Goal: Task Accomplishment & Management: Use online tool/utility

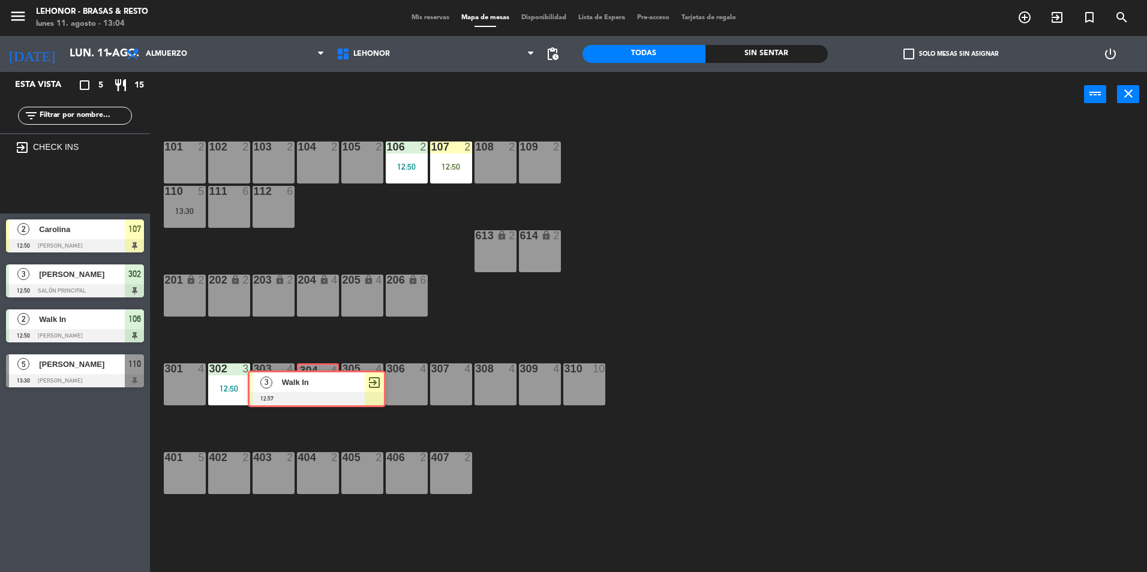
drag, startPoint x: 74, startPoint y: 187, endPoint x: 316, endPoint y: 387, distance: 313.6
click at [316, 387] on ng-component "menu Lehonor - Brasas & Resto lunes 11. agosto - 13:04 Mis reservas Mapa de mes…" at bounding box center [573, 286] width 1147 height 572
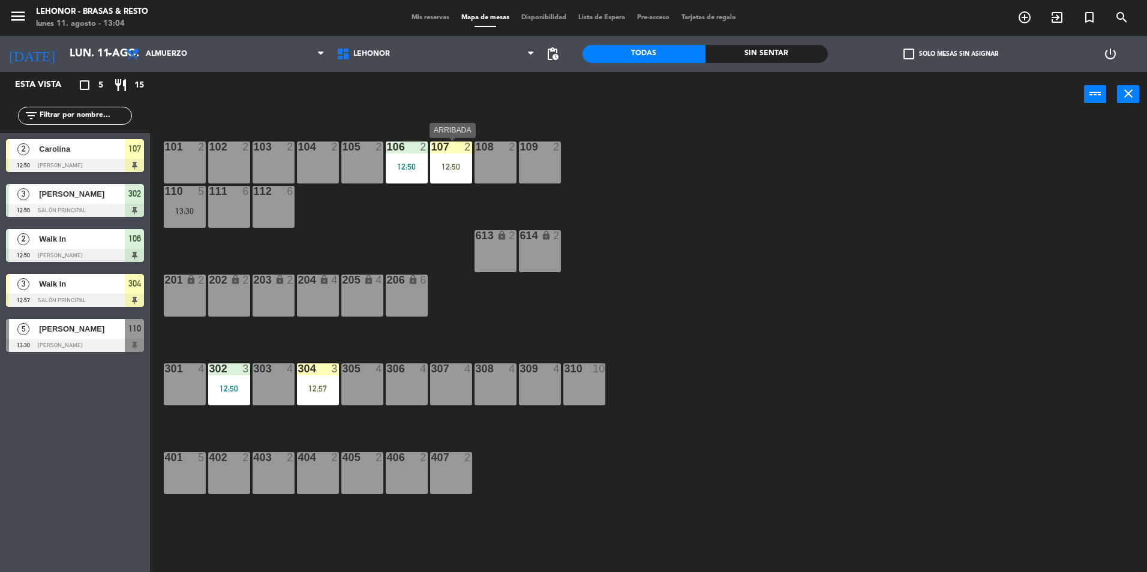
click at [455, 166] on div "12:50" at bounding box center [451, 167] width 42 height 8
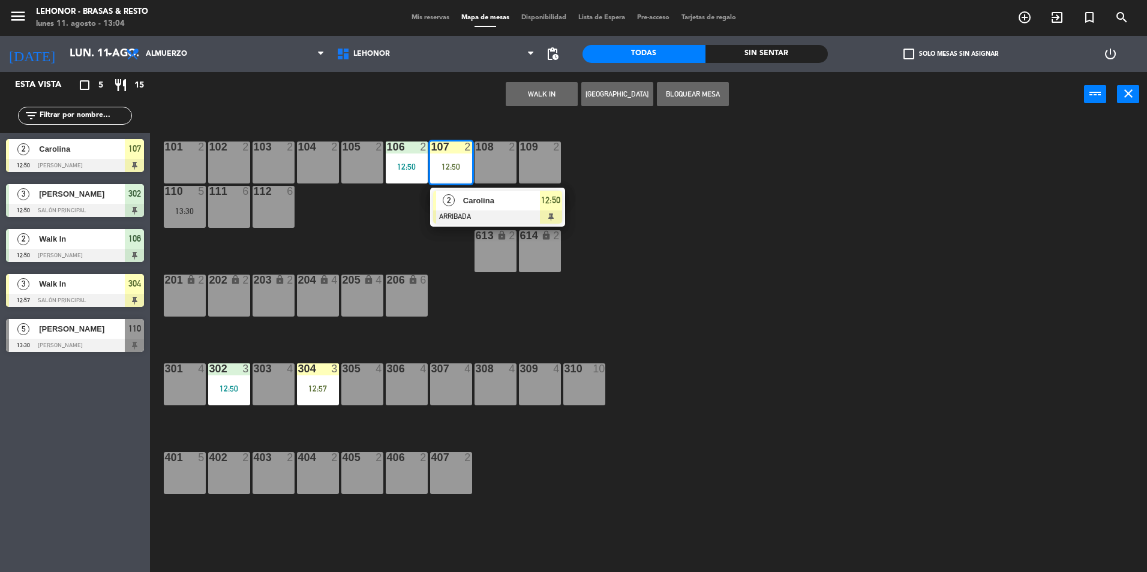
click at [467, 209] on div "Carolina" at bounding box center [501, 201] width 78 height 20
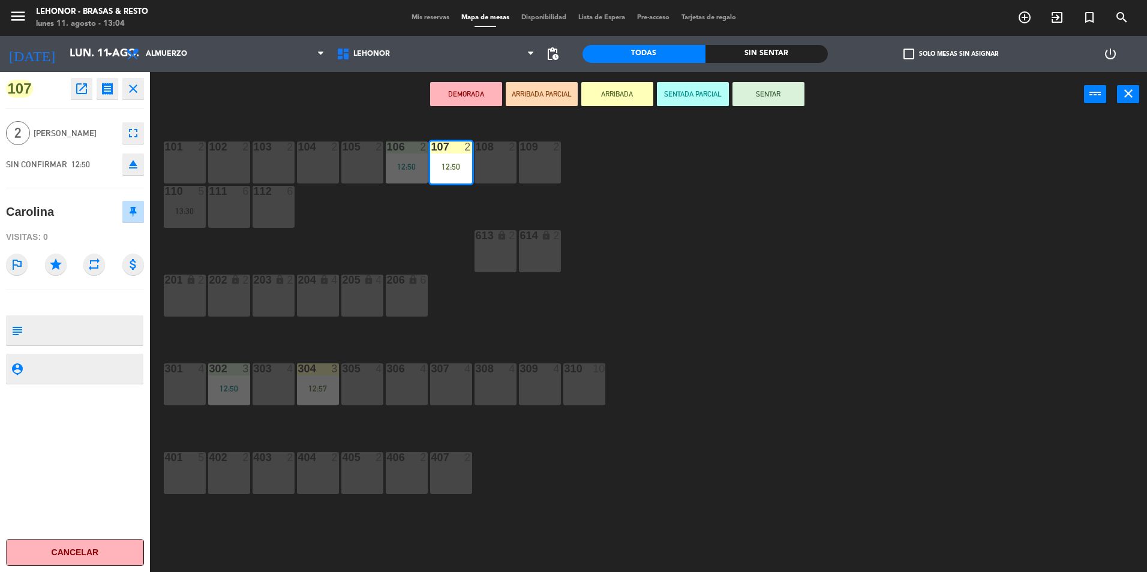
click at [784, 100] on button "SENTAR" at bounding box center [768, 94] width 72 height 24
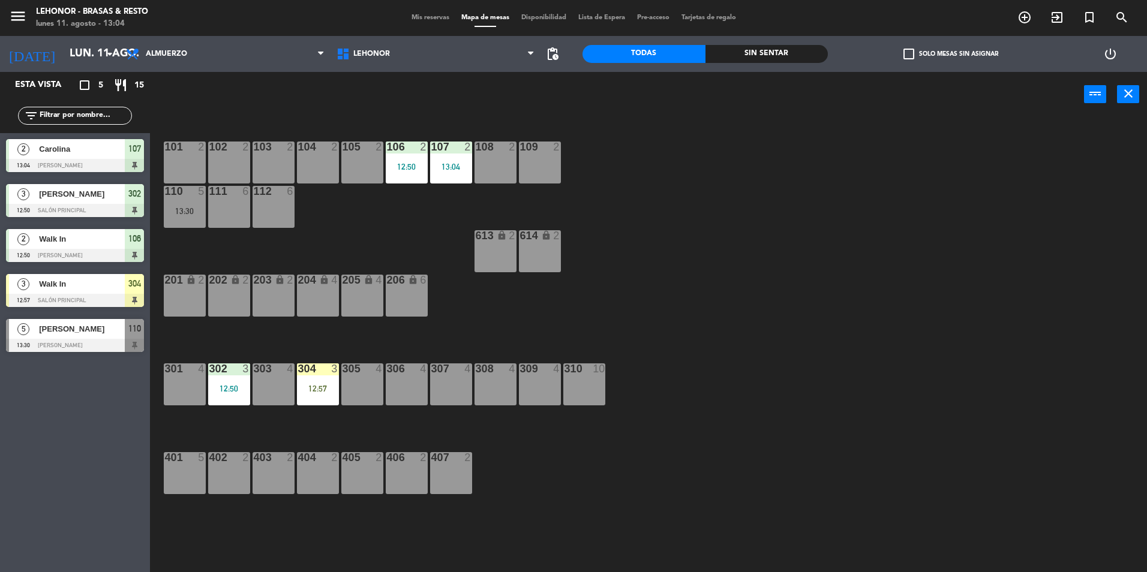
click at [318, 391] on div "12:57" at bounding box center [318, 389] width 42 height 8
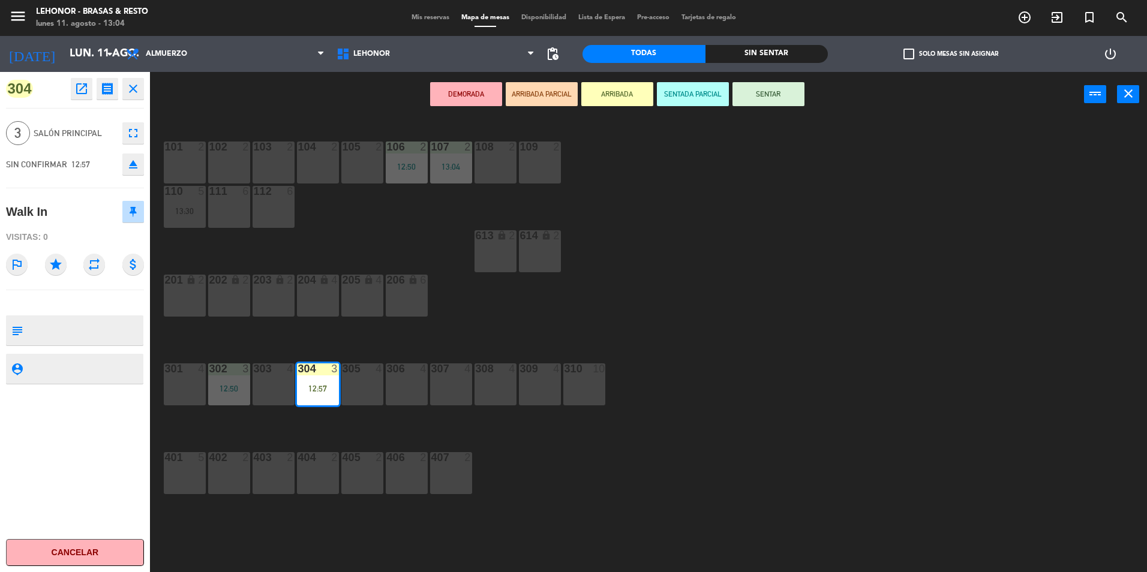
click at [792, 98] on button "SENTAR" at bounding box center [768, 94] width 72 height 24
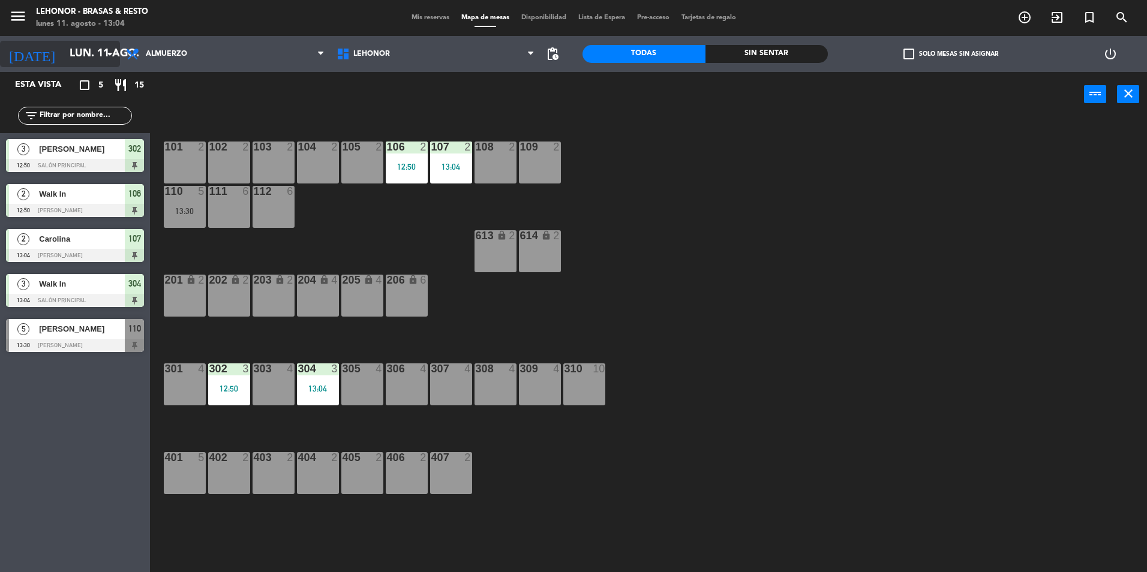
click at [92, 61] on input "lun. 11 ago." at bounding box center [133, 54] width 139 height 24
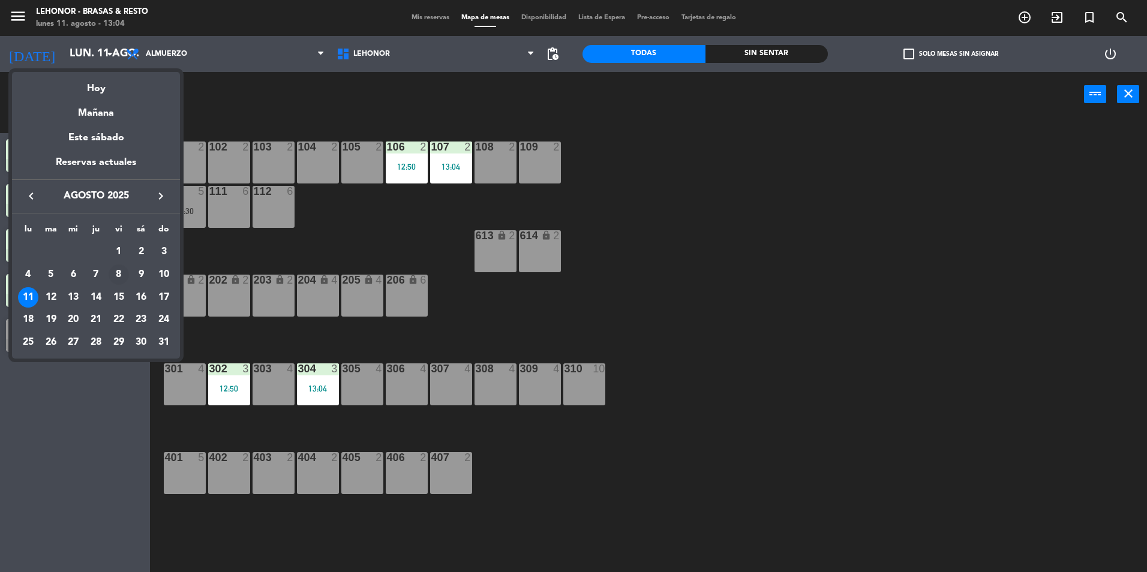
click at [119, 274] on div "8" at bounding box center [119, 275] width 20 height 20
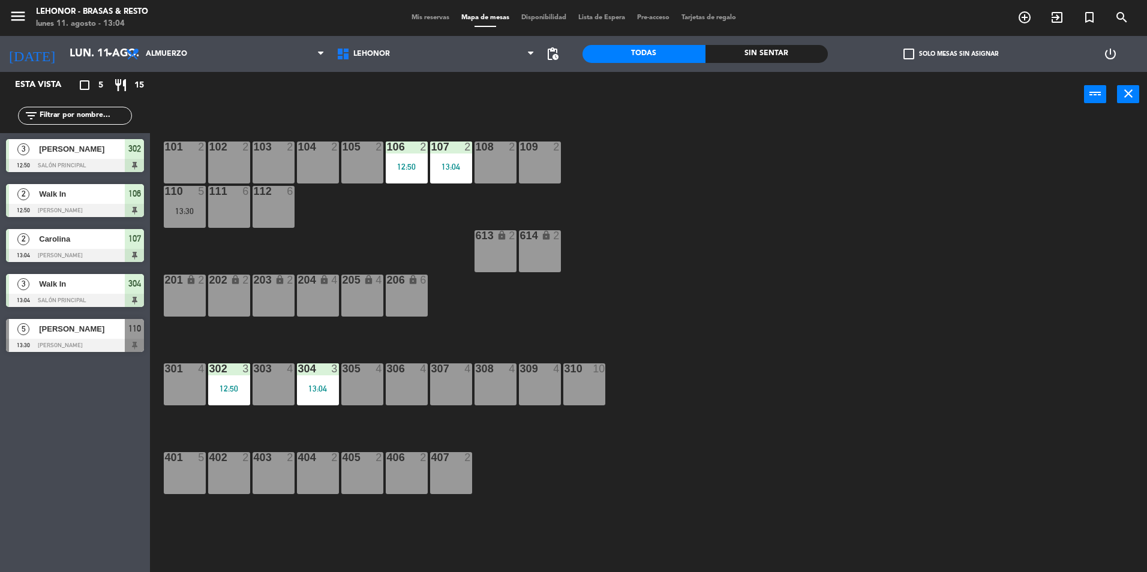
type input "vie. 8 ago."
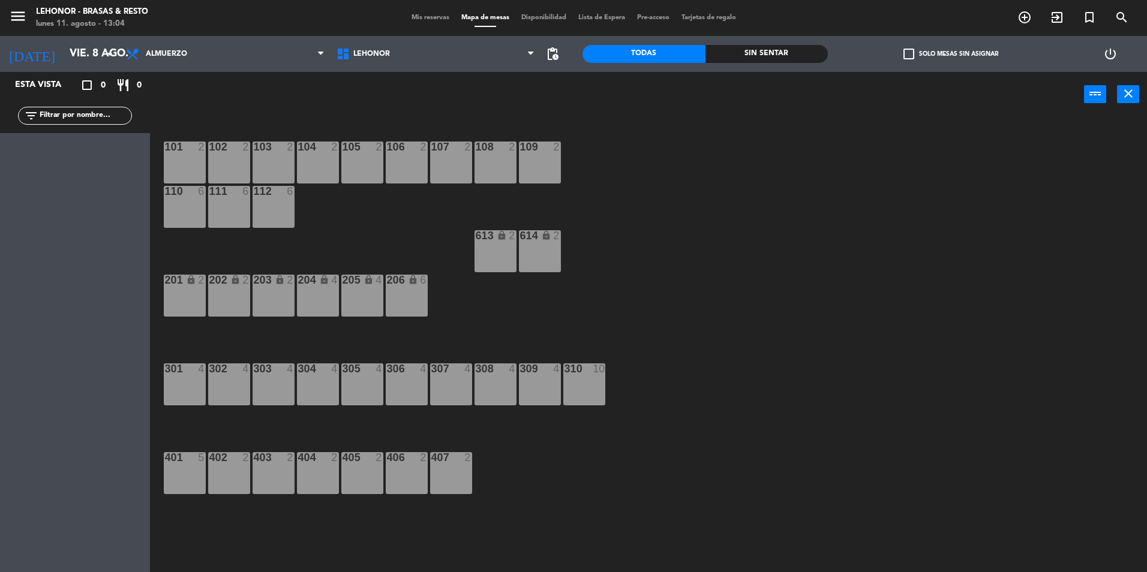
click at [427, 17] on span "Mis reservas" at bounding box center [431, 17] width 50 height 7
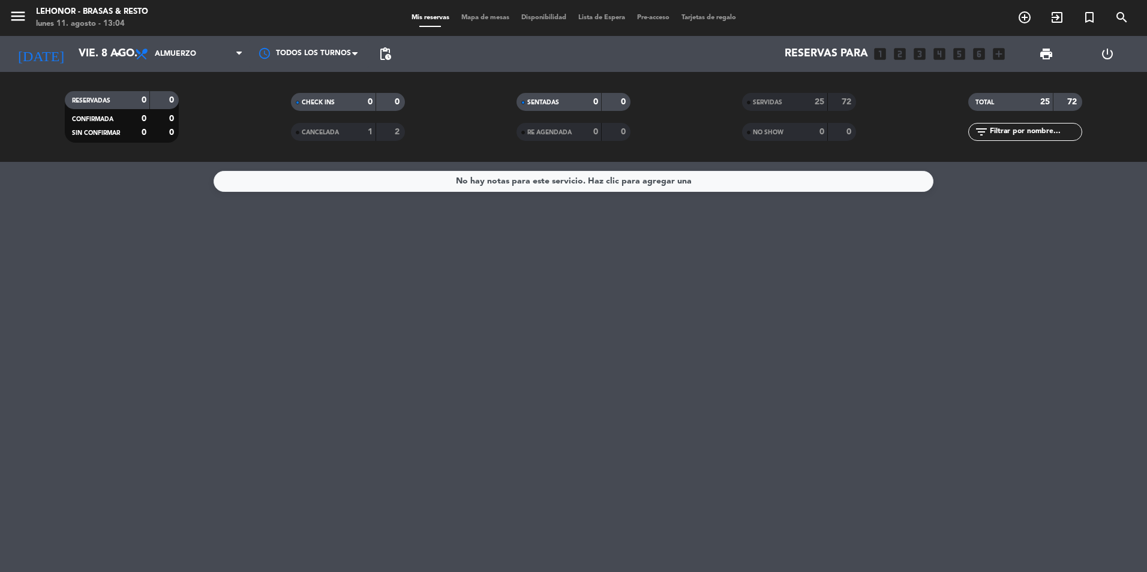
click at [464, 14] on span "Mapa de mesas" at bounding box center [485, 17] width 60 height 7
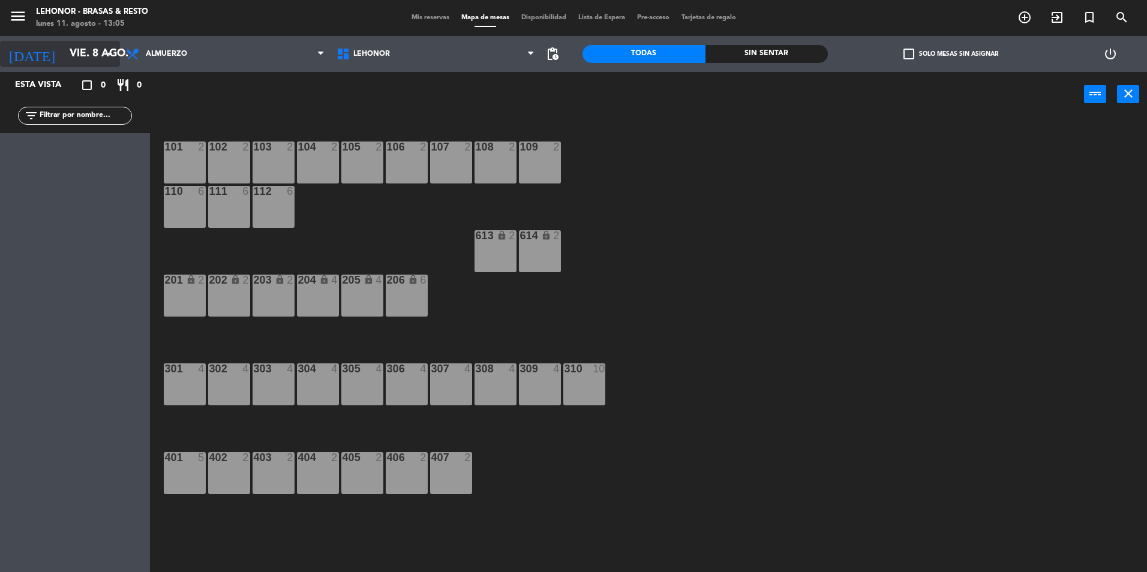
click at [70, 48] on input "vie. 8 ago." at bounding box center [133, 54] width 139 height 24
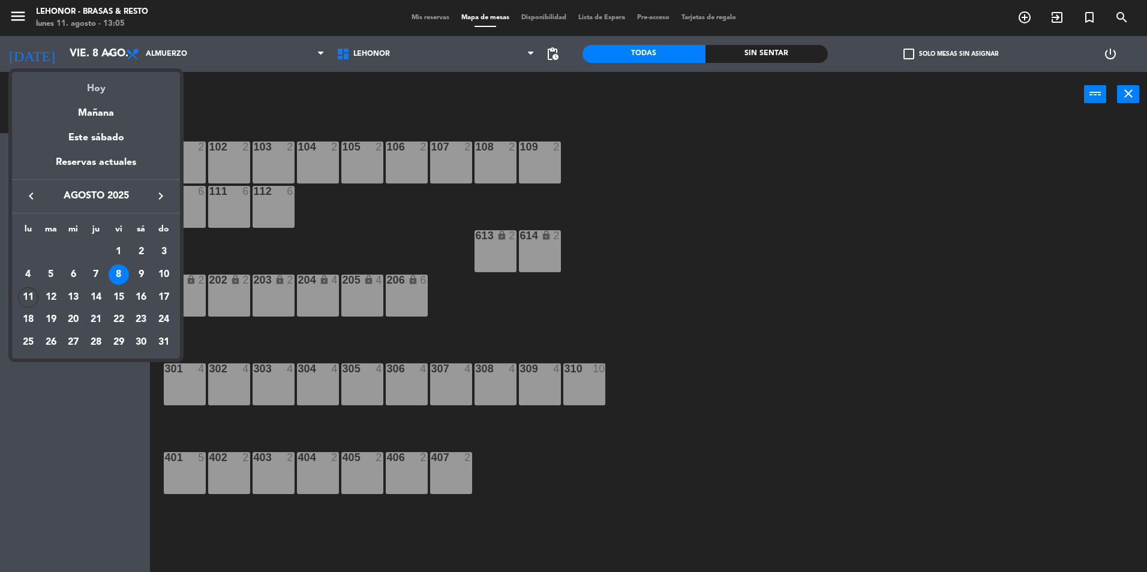
click at [89, 92] on div "Hoy" at bounding box center [96, 84] width 168 height 25
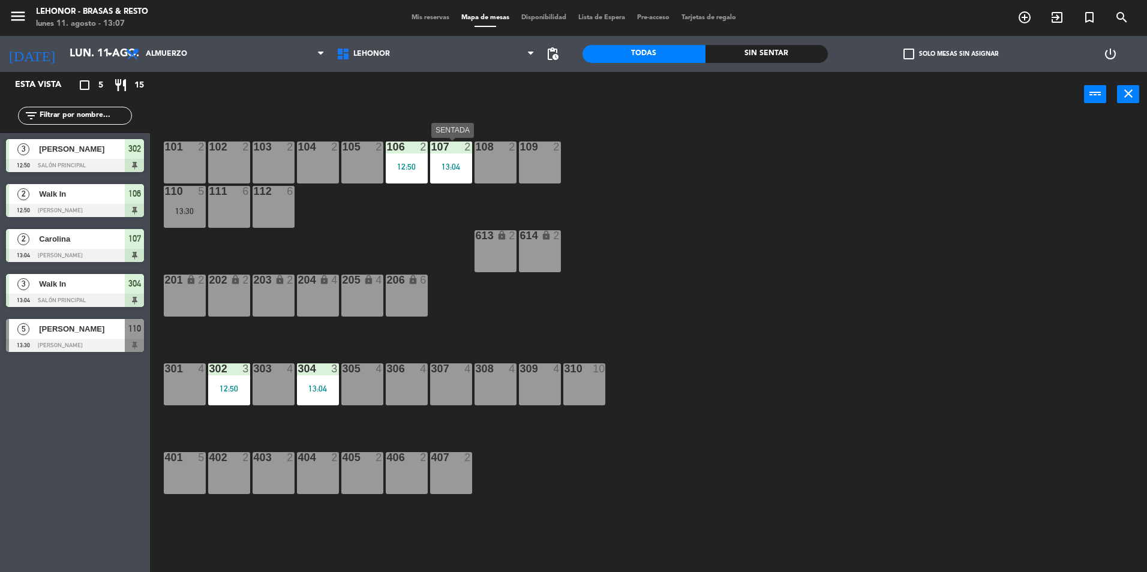
click at [467, 169] on div "13:04" at bounding box center [451, 167] width 42 height 8
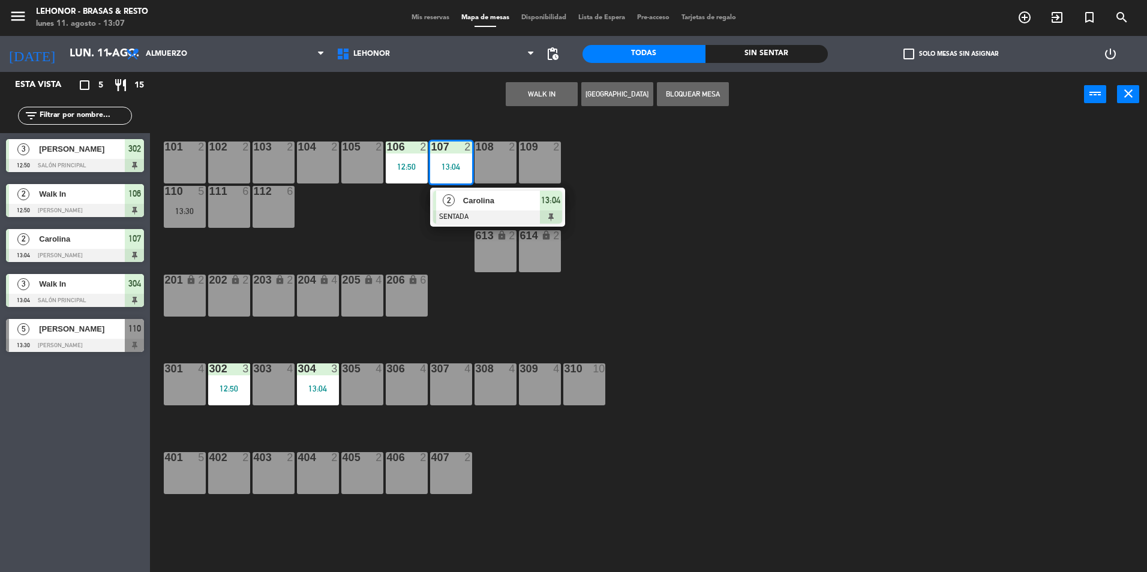
click at [494, 172] on div "108 2" at bounding box center [495, 163] width 42 height 42
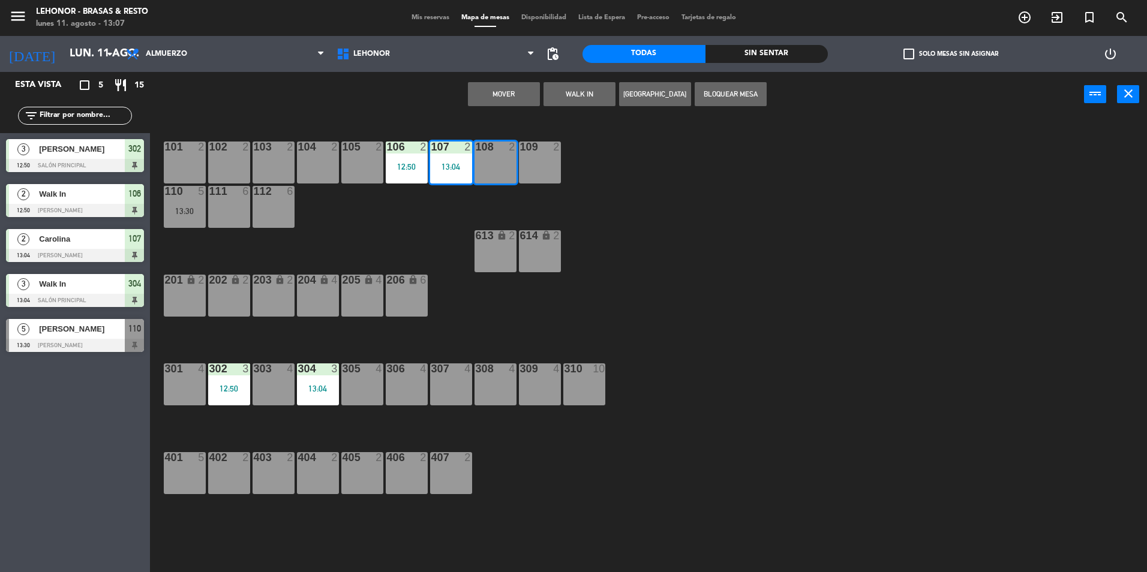
click at [501, 96] on button "Mover" at bounding box center [504, 94] width 72 height 24
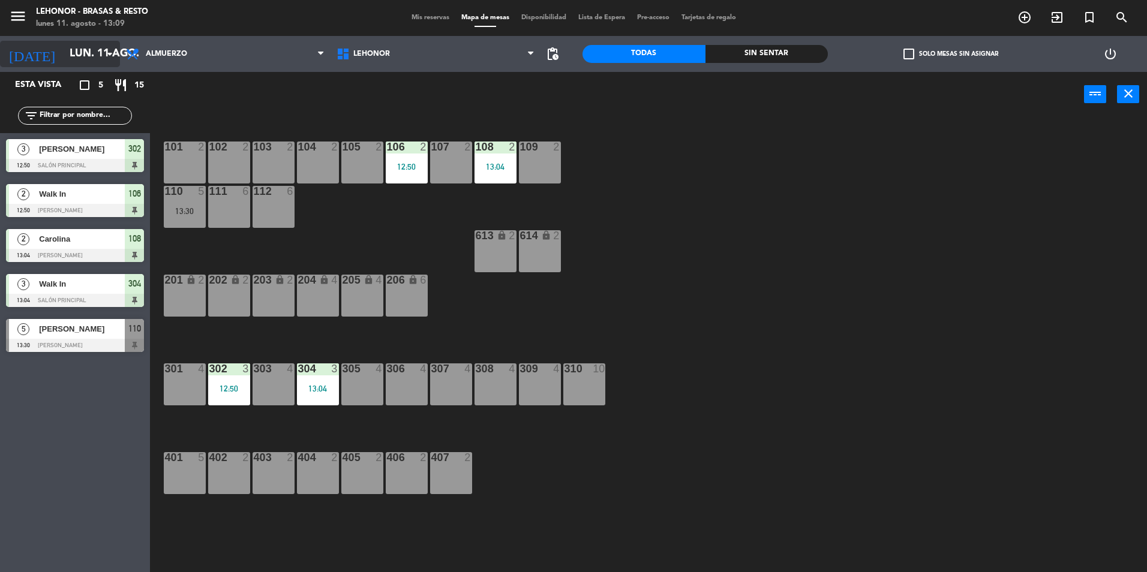
click at [92, 52] on input "lun. 11 ago." at bounding box center [133, 54] width 139 height 24
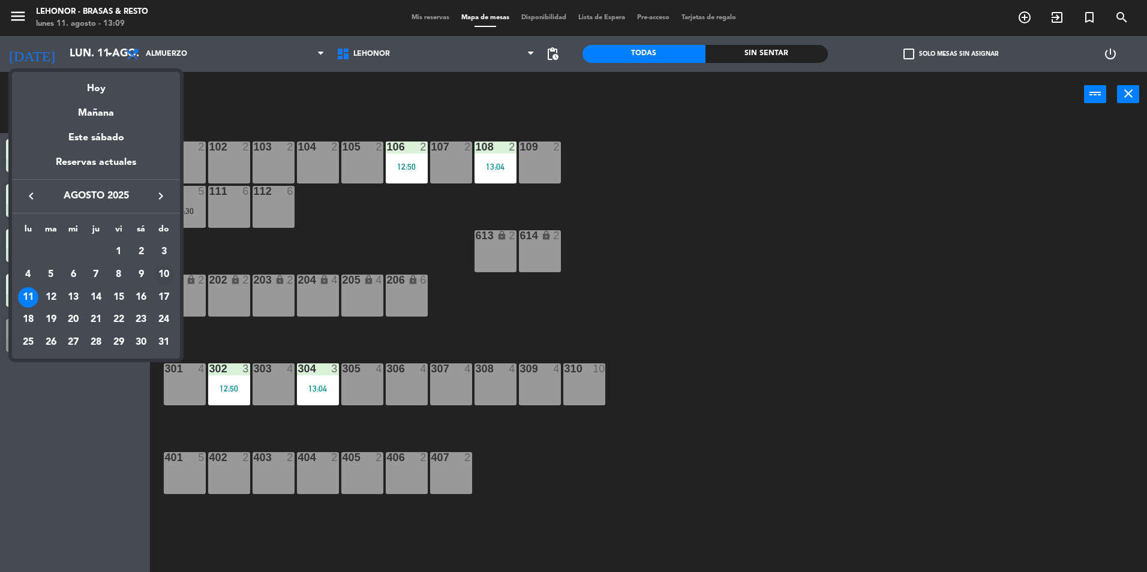
click at [162, 274] on div "10" at bounding box center [164, 275] width 20 height 20
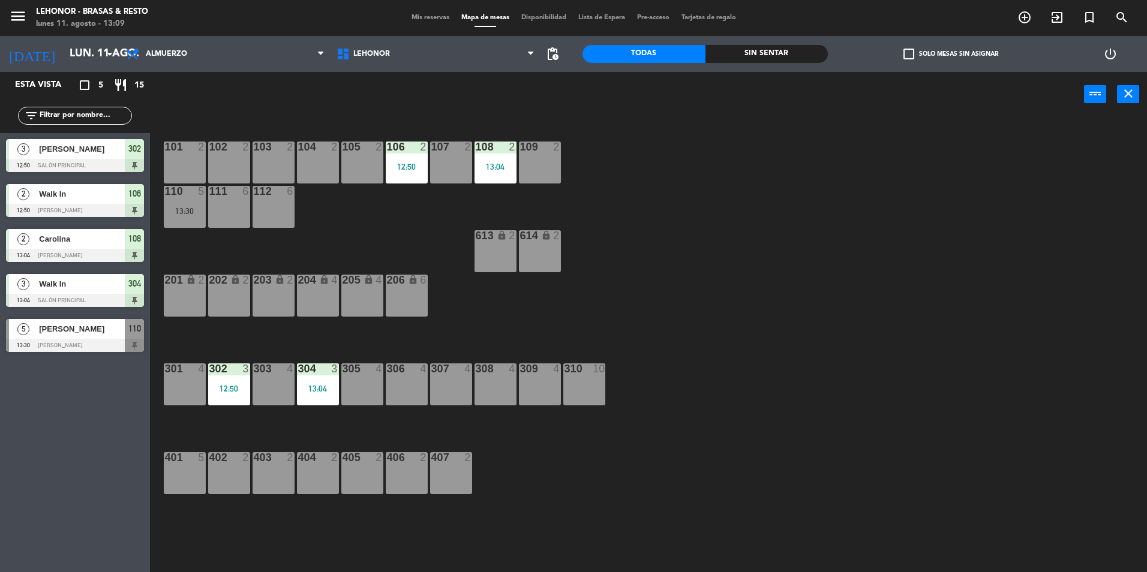
type input "dom. 10 ago."
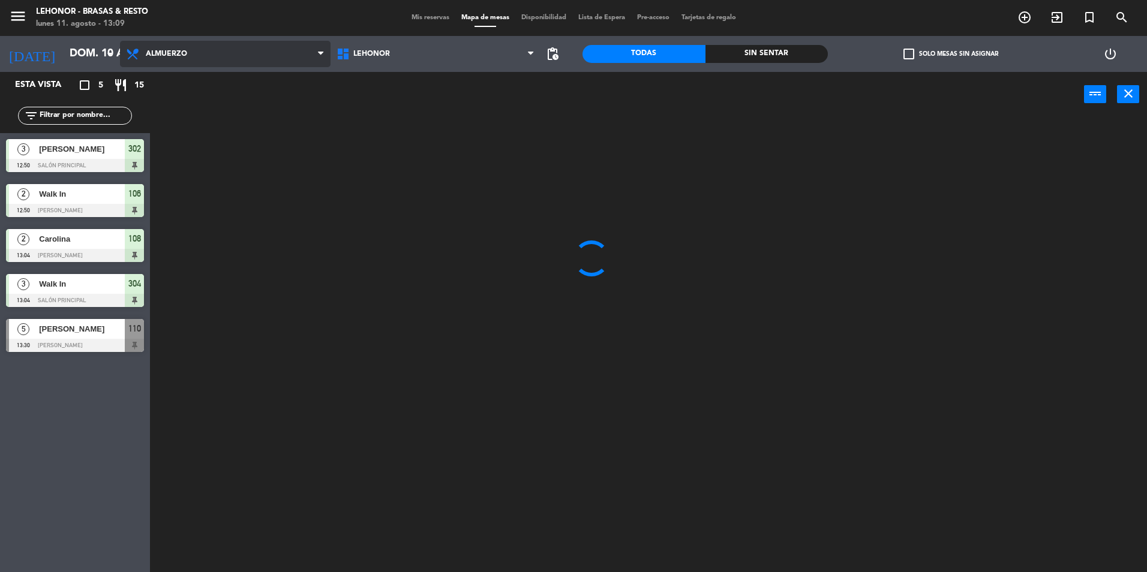
click at [158, 60] on span "Almuerzo" at bounding box center [225, 54] width 211 height 26
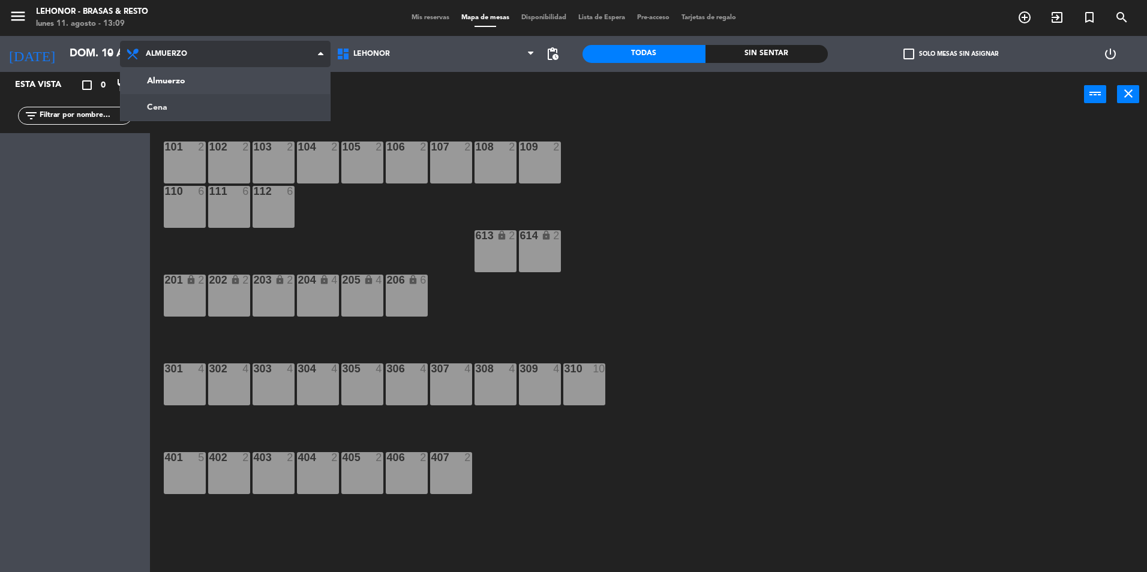
click at [167, 106] on ng-component "menu Lehonor - Brasas & Resto lunes 11. agosto - 13:09 Mis reservas Mapa de mes…" at bounding box center [573, 286] width 1147 height 572
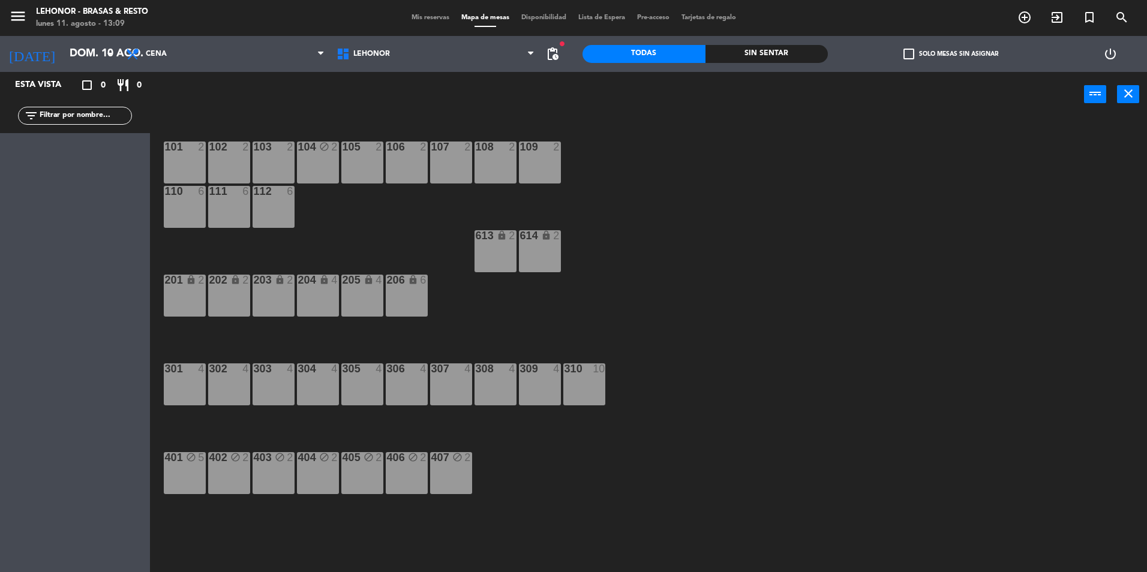
click at [421, 18] on span "Mis reservas" at bounding box center [431, 17] width 50 height 7
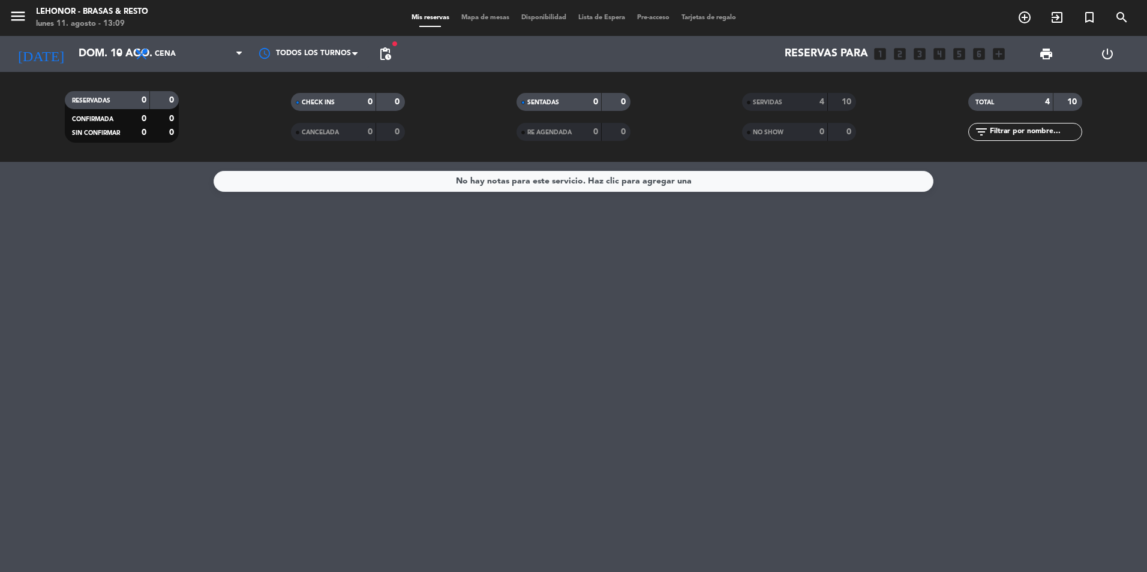
click at [785, 98] on div "SERVIDAS" at bounding box center [772, 102] width 55 height 14
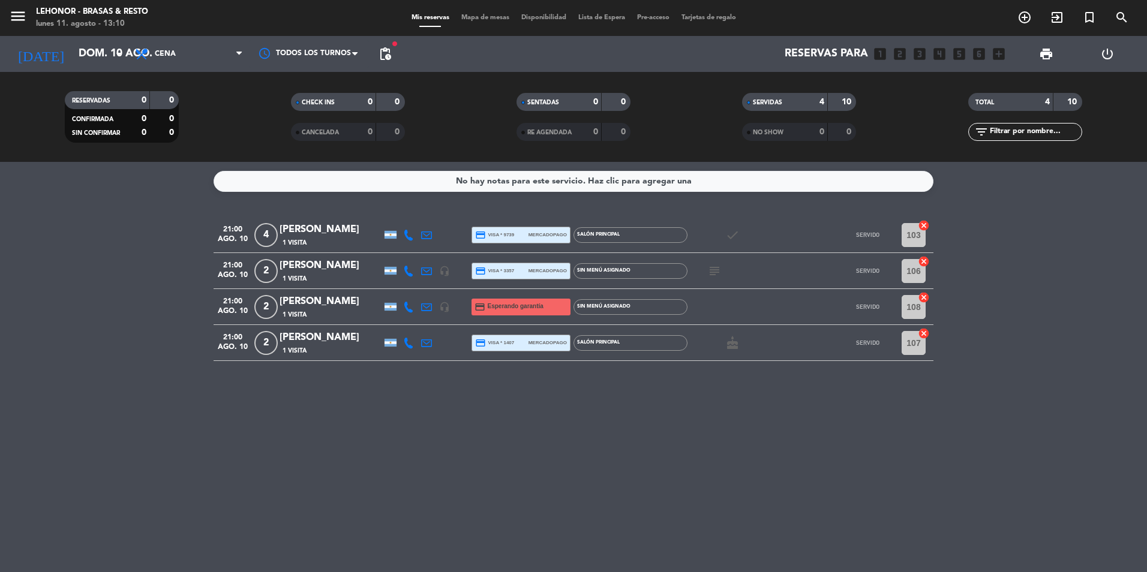
click at [312, 266] on div "[PERSON_NAME]" at bounding box center [331, 266] width 102 height 16
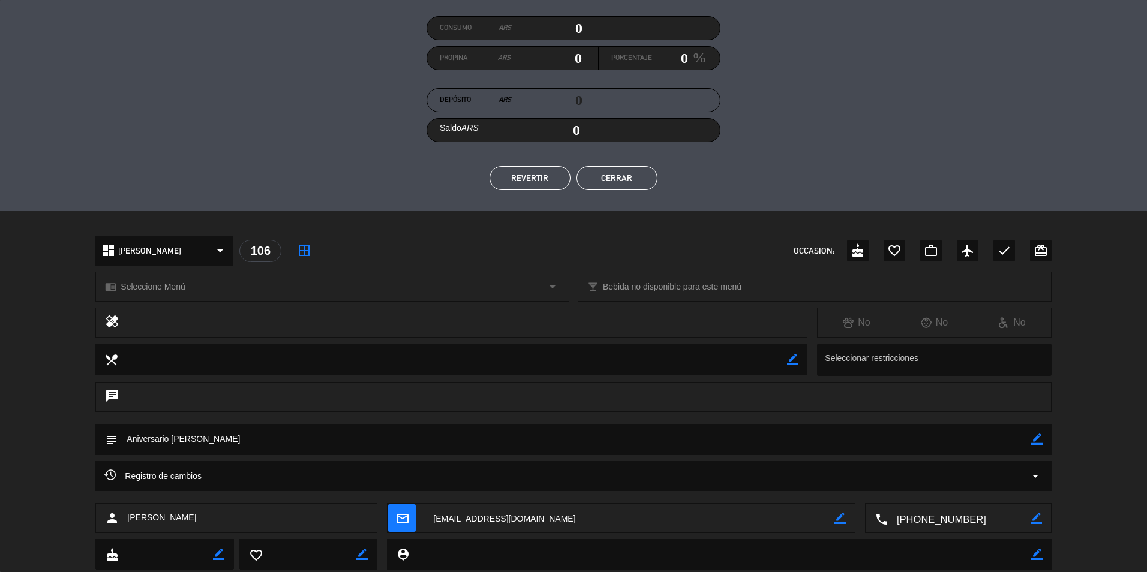
scroll to position [176, 0]
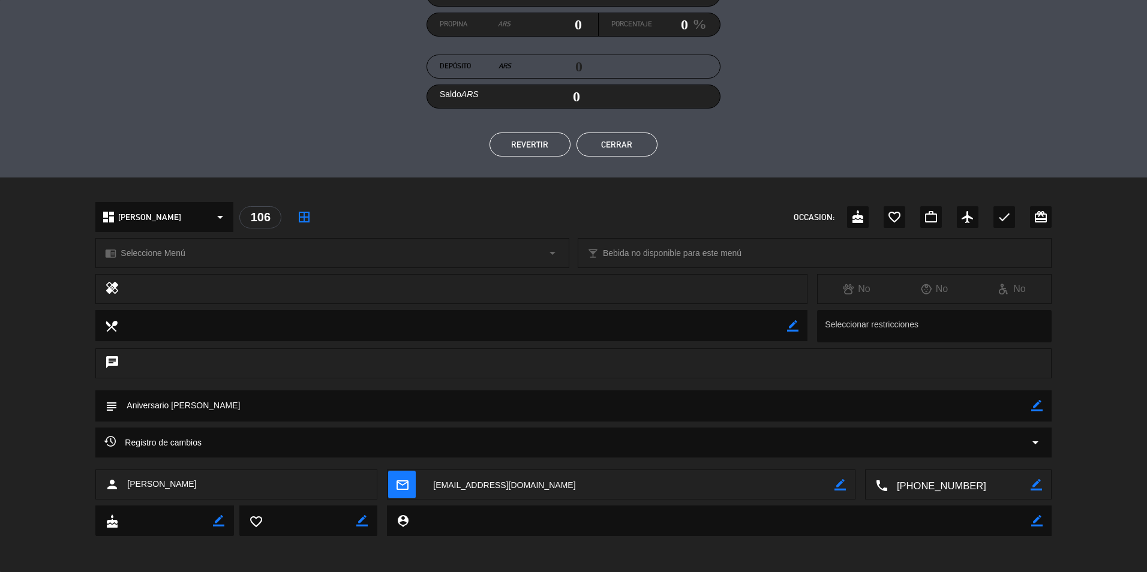
click at [637, 146] on button "Cerrar" at bounding box center [616, 145] width 81 height 24
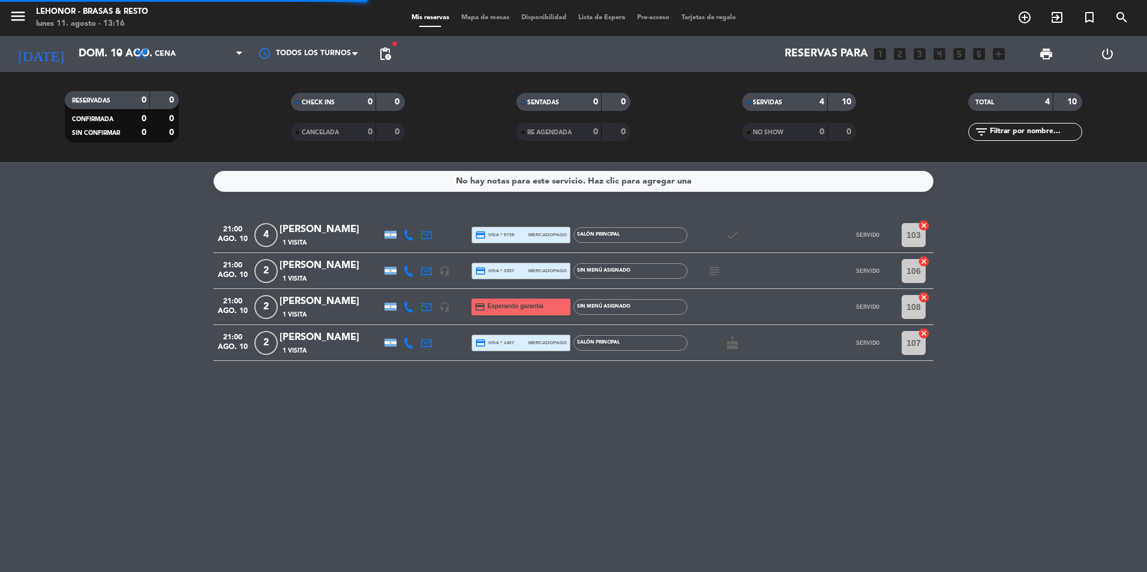
click at [492, 11] on div "menu Lehonor - Brasas & Resto lunes 11. agosto - 13:16 Mis reservas Mapa de mes…" at bounding box center [573, 18] width 1147 height 36
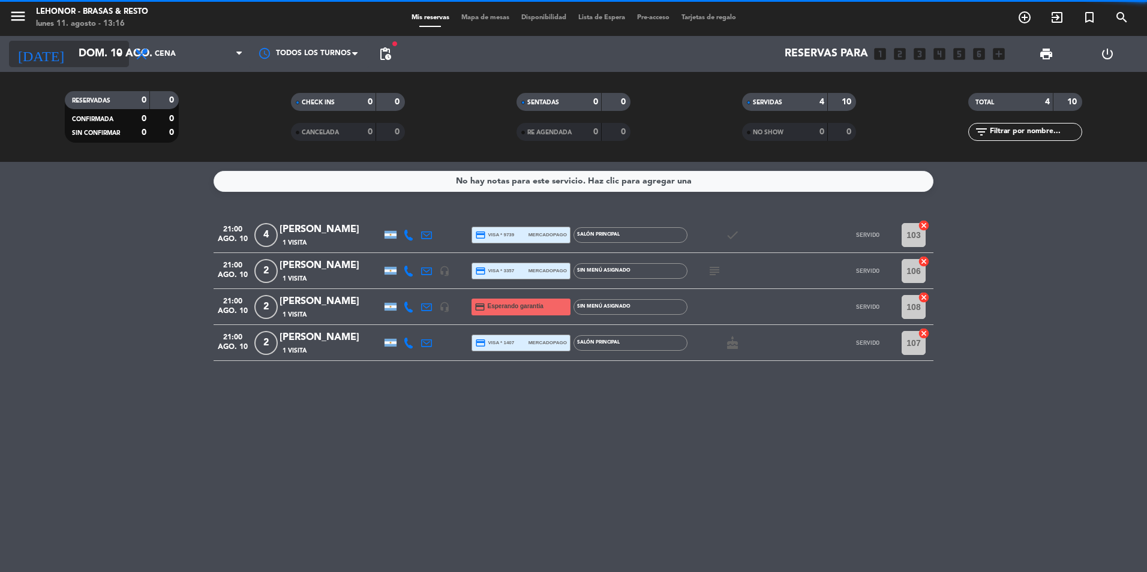
click at [88, 61] on input "dom. 10 ago." at bounding box center [142, 54] width 139 height 24
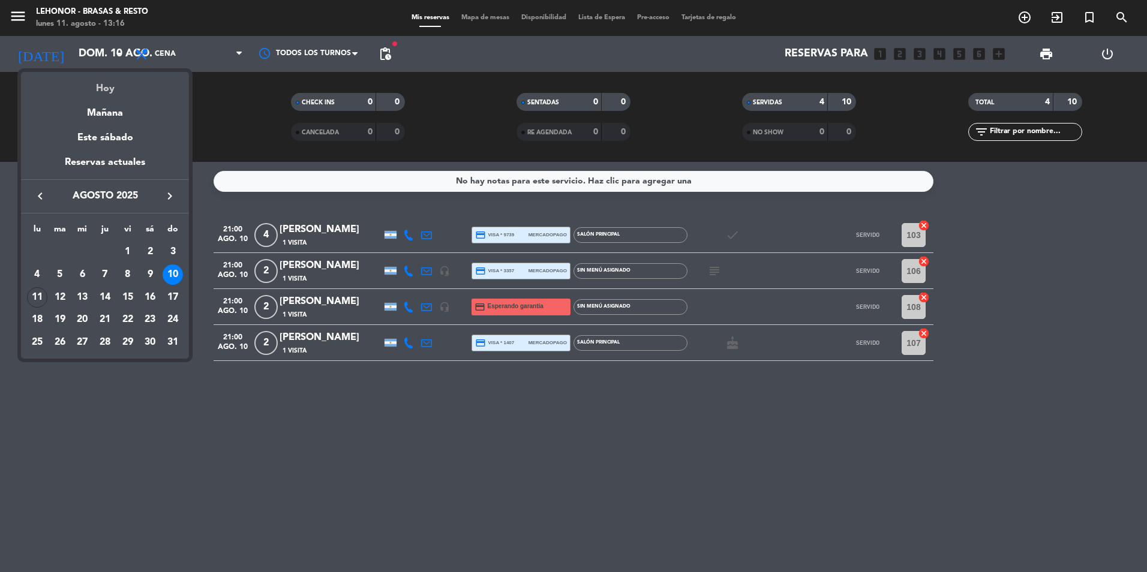
click at [93, 93] on div "Hoy" at bounding box center [105, 84] width 168 height 25
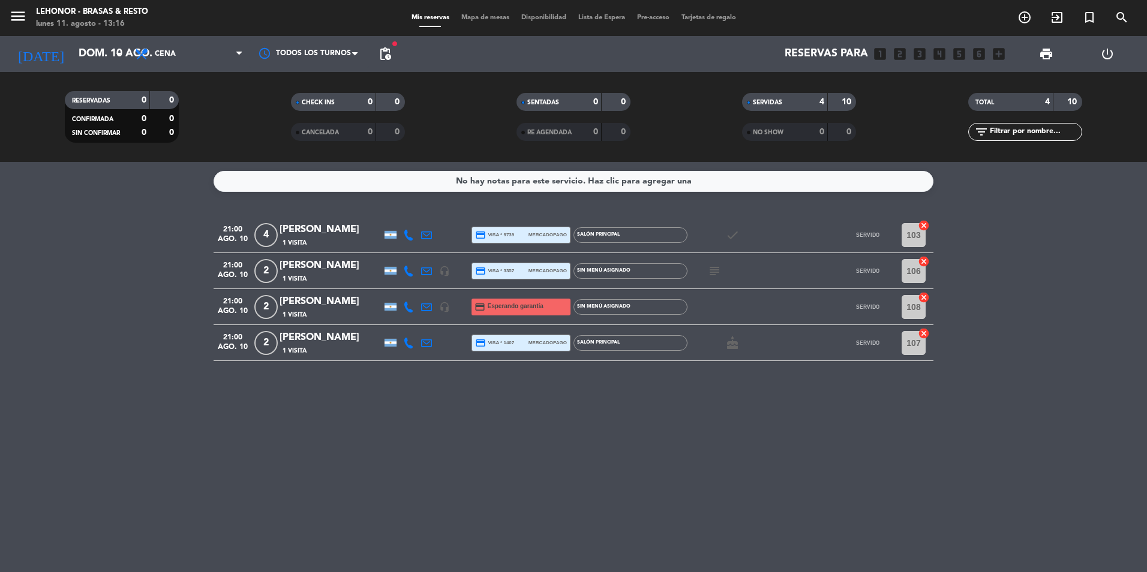
type input "lun. 11 ago."
click at [168, 60] on span "Cena" at bounding box center [189, 54] width 120 height 26
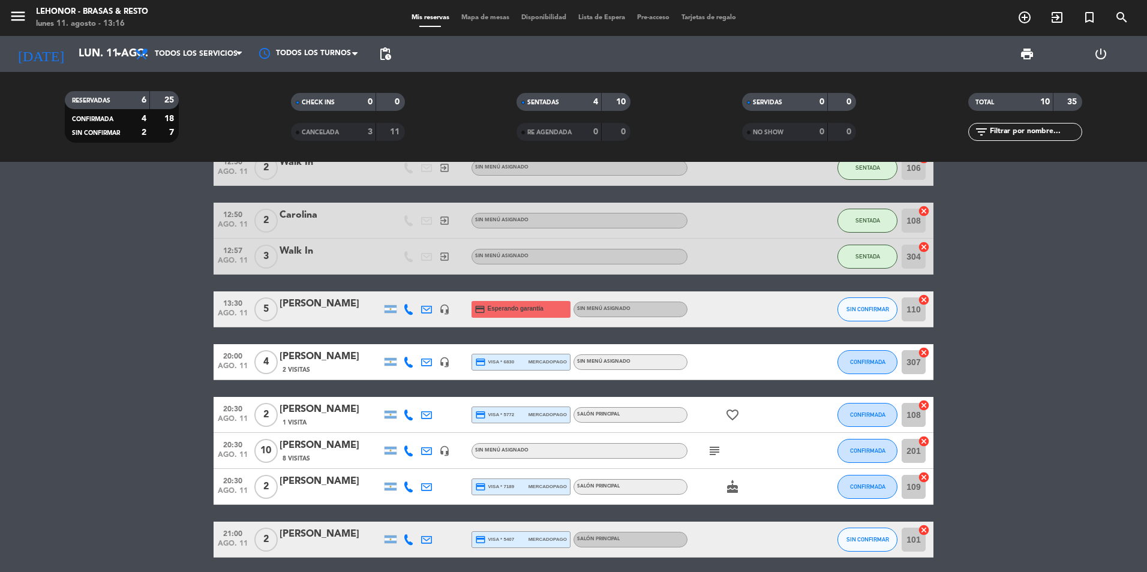
scroll to position [0, 0]
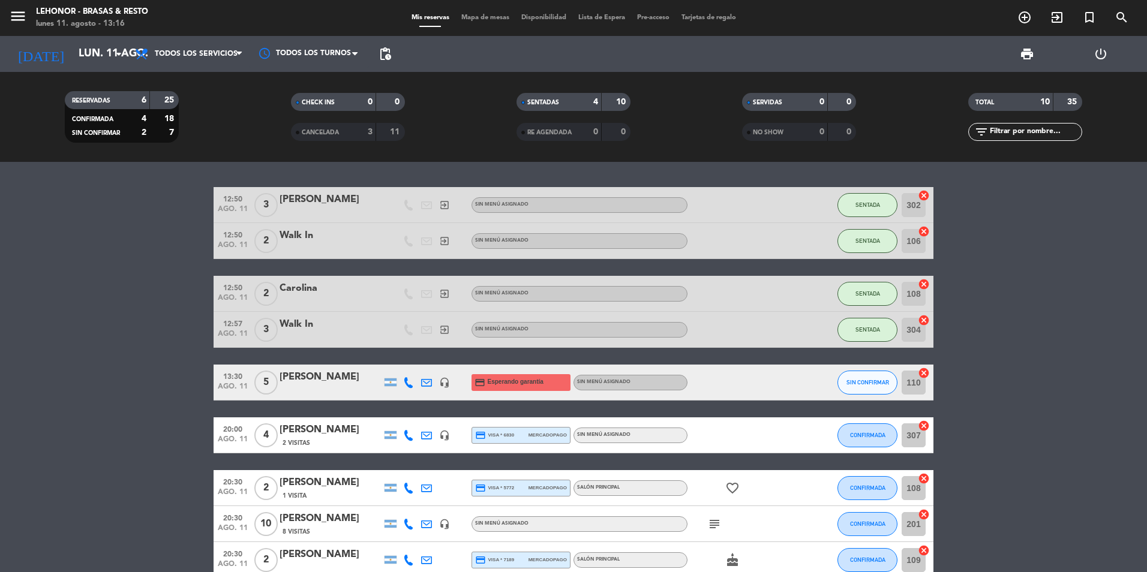
click at [280, 511] on div "[PERSON_NAME]" at bounding box center [331, 519] width 102 height 16
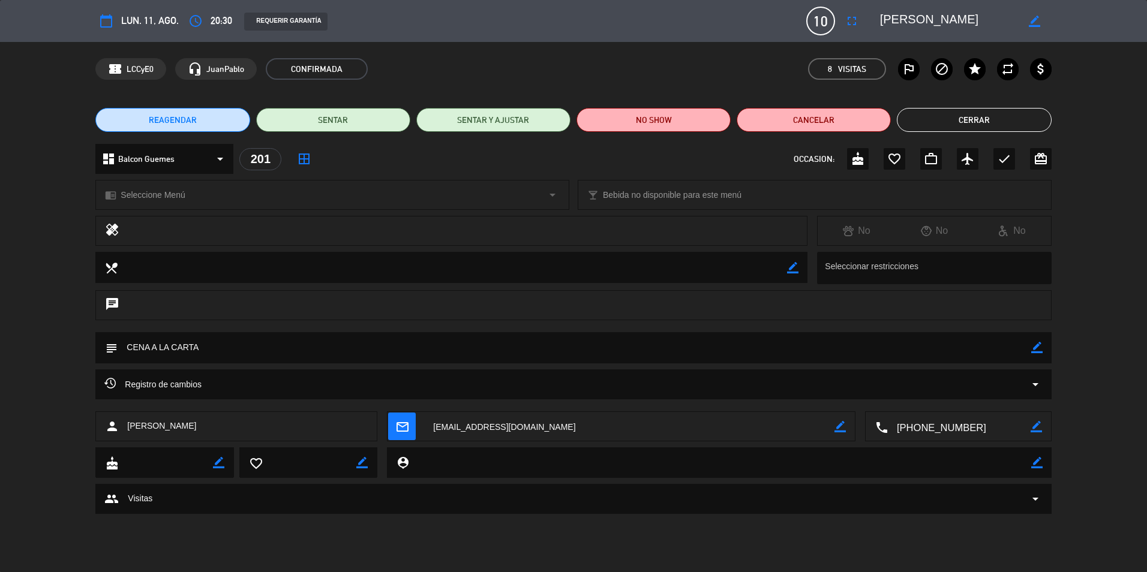
click at [1020, 118] on button "Cerrar" at bounding box center [974, 120] width 154 height 24
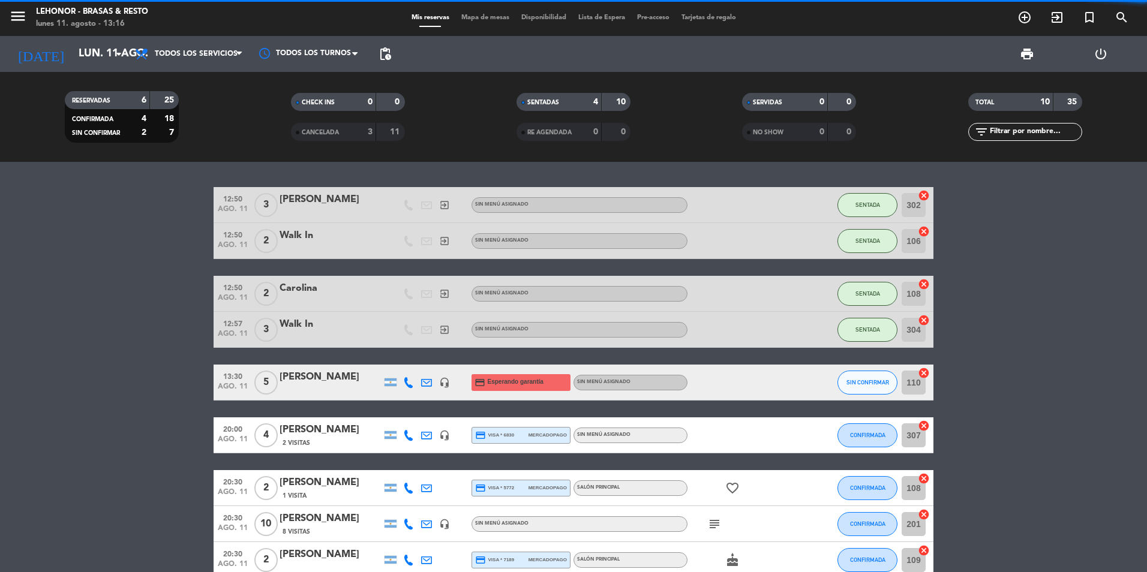
click at [479, 14] on span "Mapa de mesas" at bounding box center [485, 17] width 60 height 7
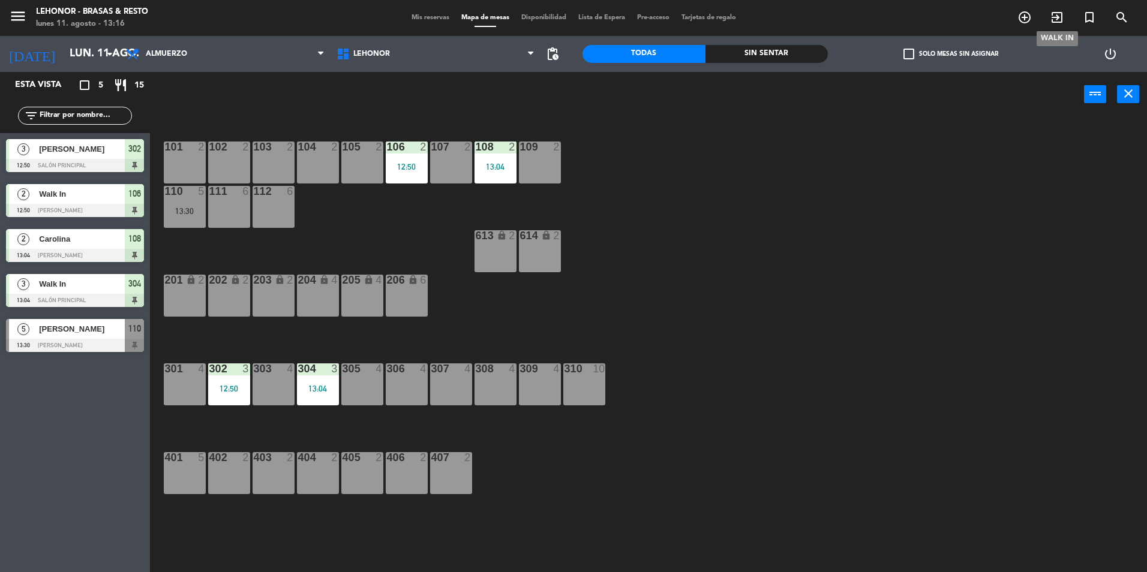
click at [1061, 17] on icon "exit_to_app" at bounding box center [1057, 17] width 14 height 14
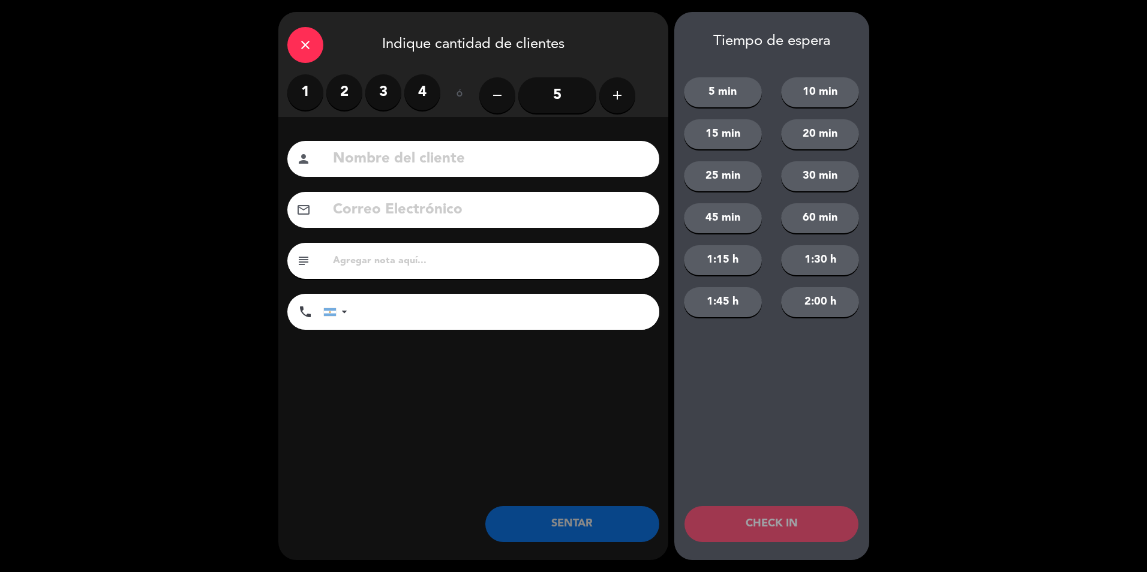
click at [302, 90] on label "1" at bounding box center [305, 92] width 36 height 36
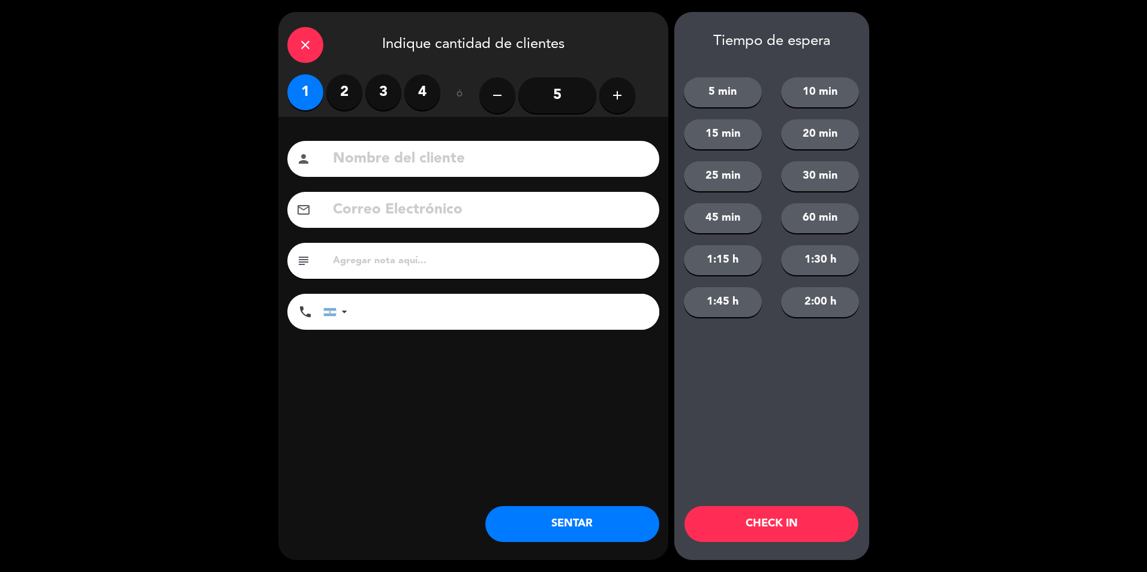
click at [392, 168] on input at bounding box center [491, 159] width 319 height 25
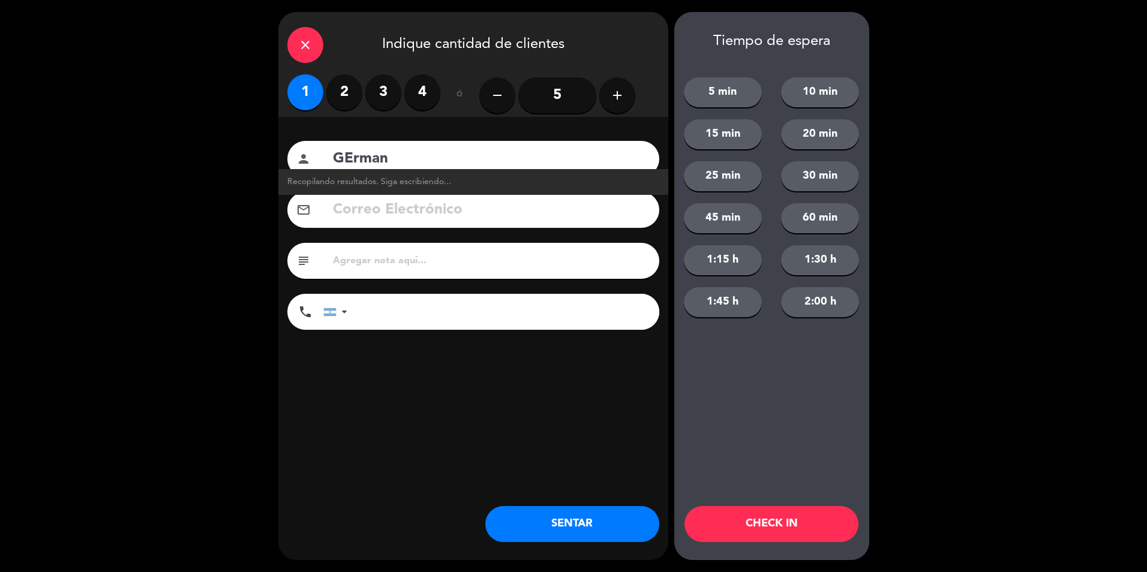
type input "GErman"
click at [739, 522] on button "CHECK IN" at bounding box center [771, 524] width 174 height 36
